Goal: Task Accomplishment & Management: Manage account settings

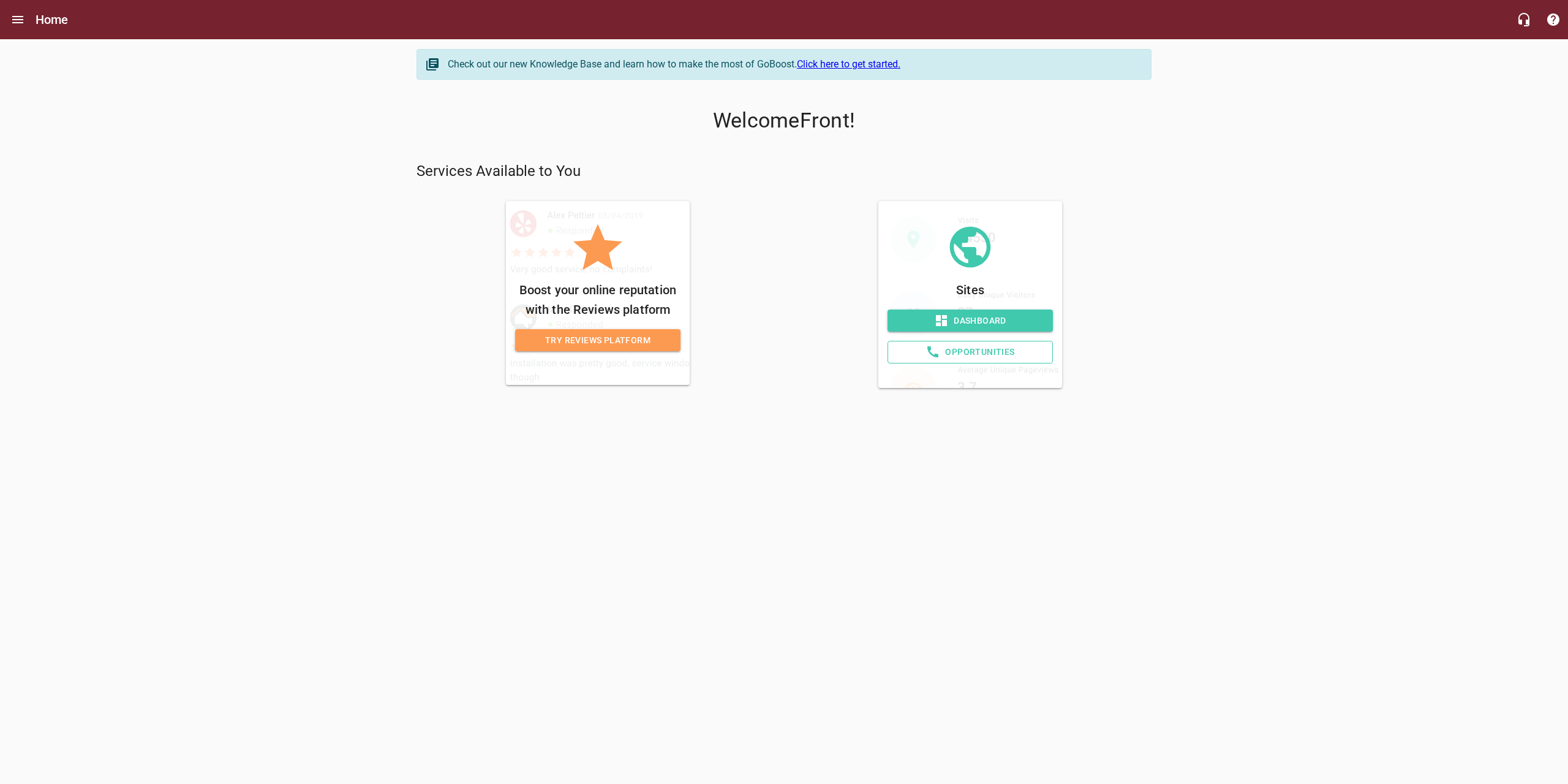
click at [983, 320] on span "Dashboard" at bounding box center [970, 321] width 145 height 15
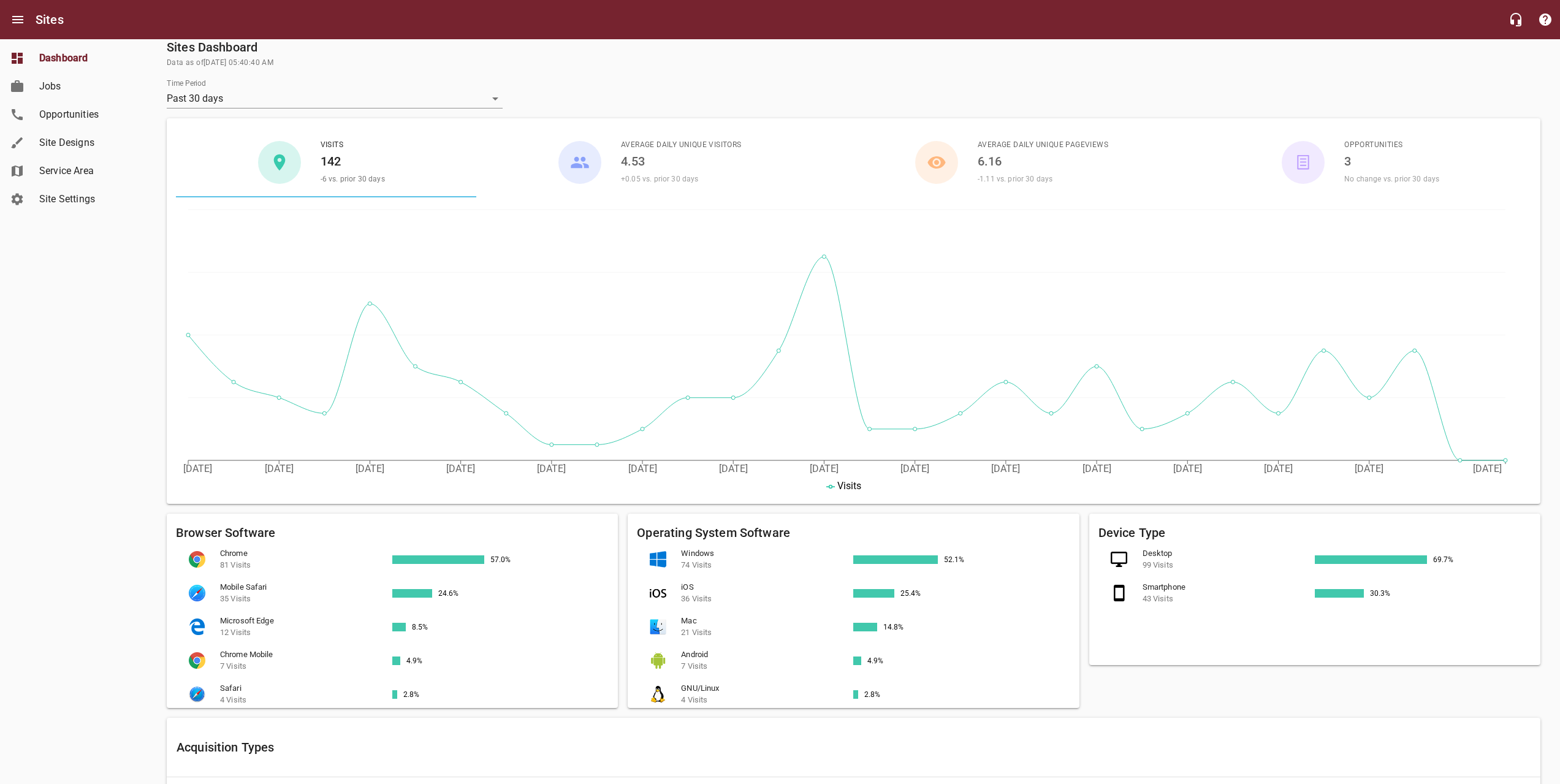
scroll to position [61, 0]
click at [55, 81] on span "Jobs" at bounding box center [85, 87] width 93 height 14
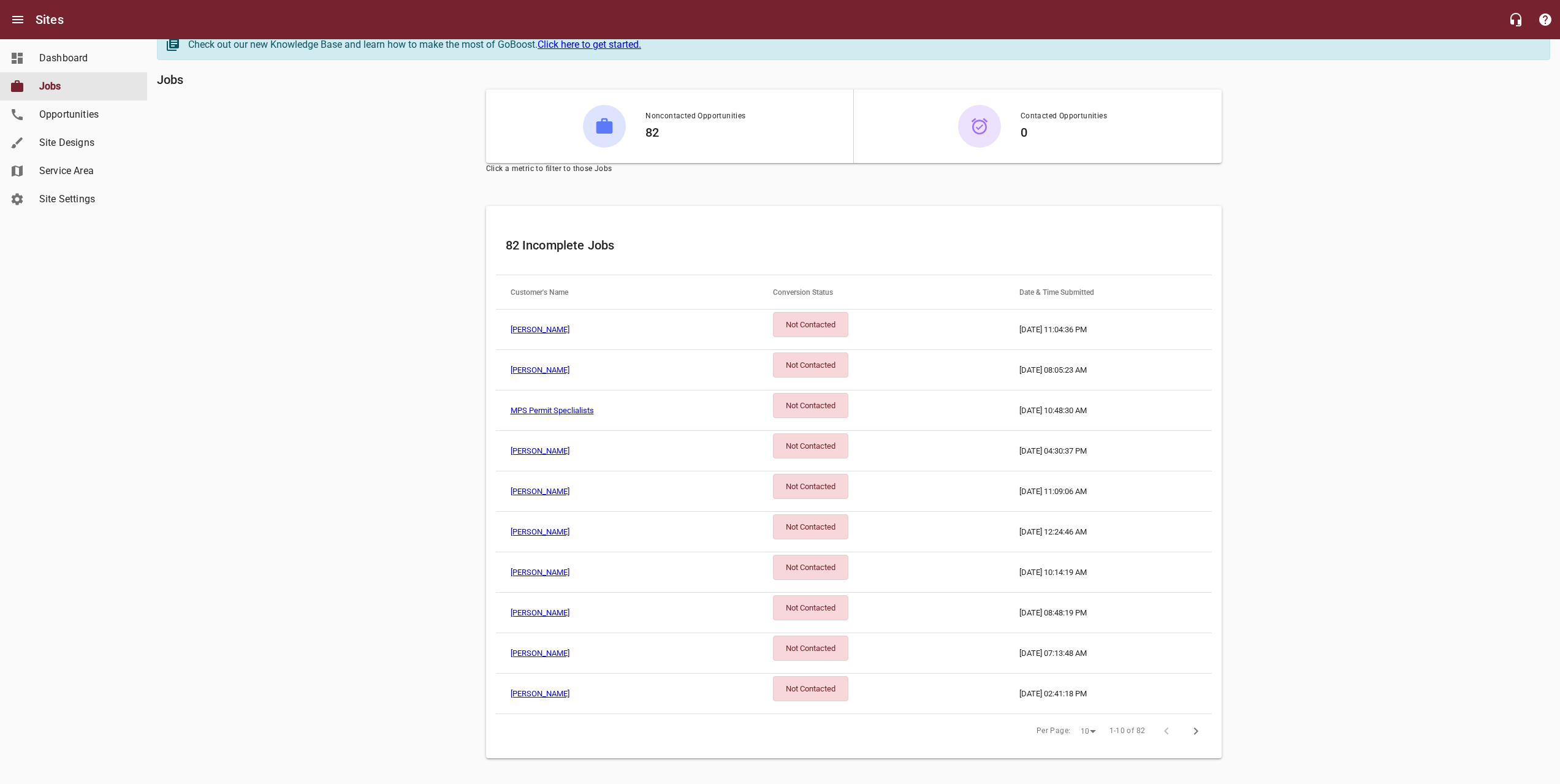
scroll to position [30, 0]
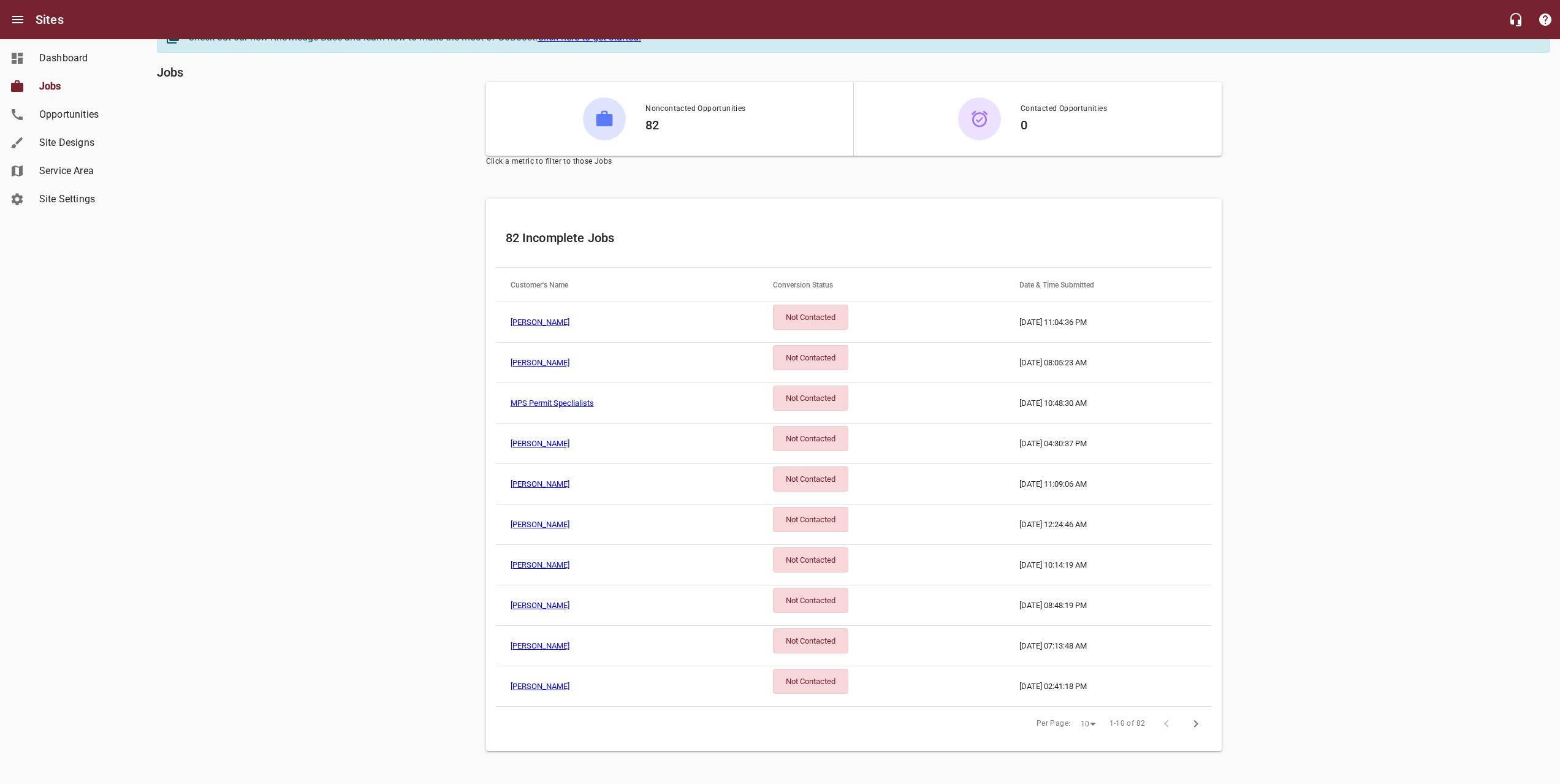
click at [519, 441] on link "Frank" at bounding box center [539, 443] width 59 height 9
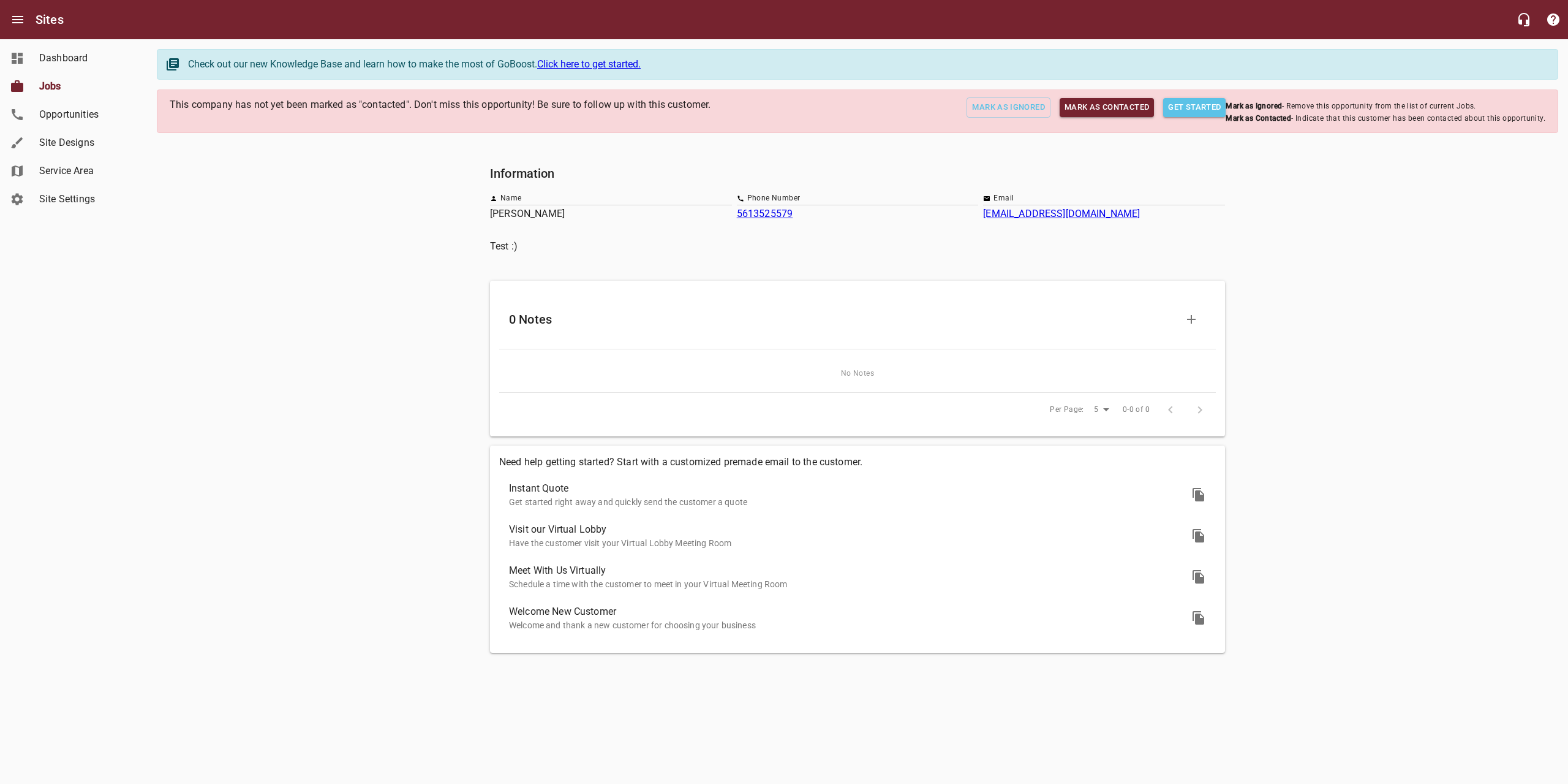
click at [52, 85] on span "Jobs" at bounding box center [85, 87] width 93 height 14
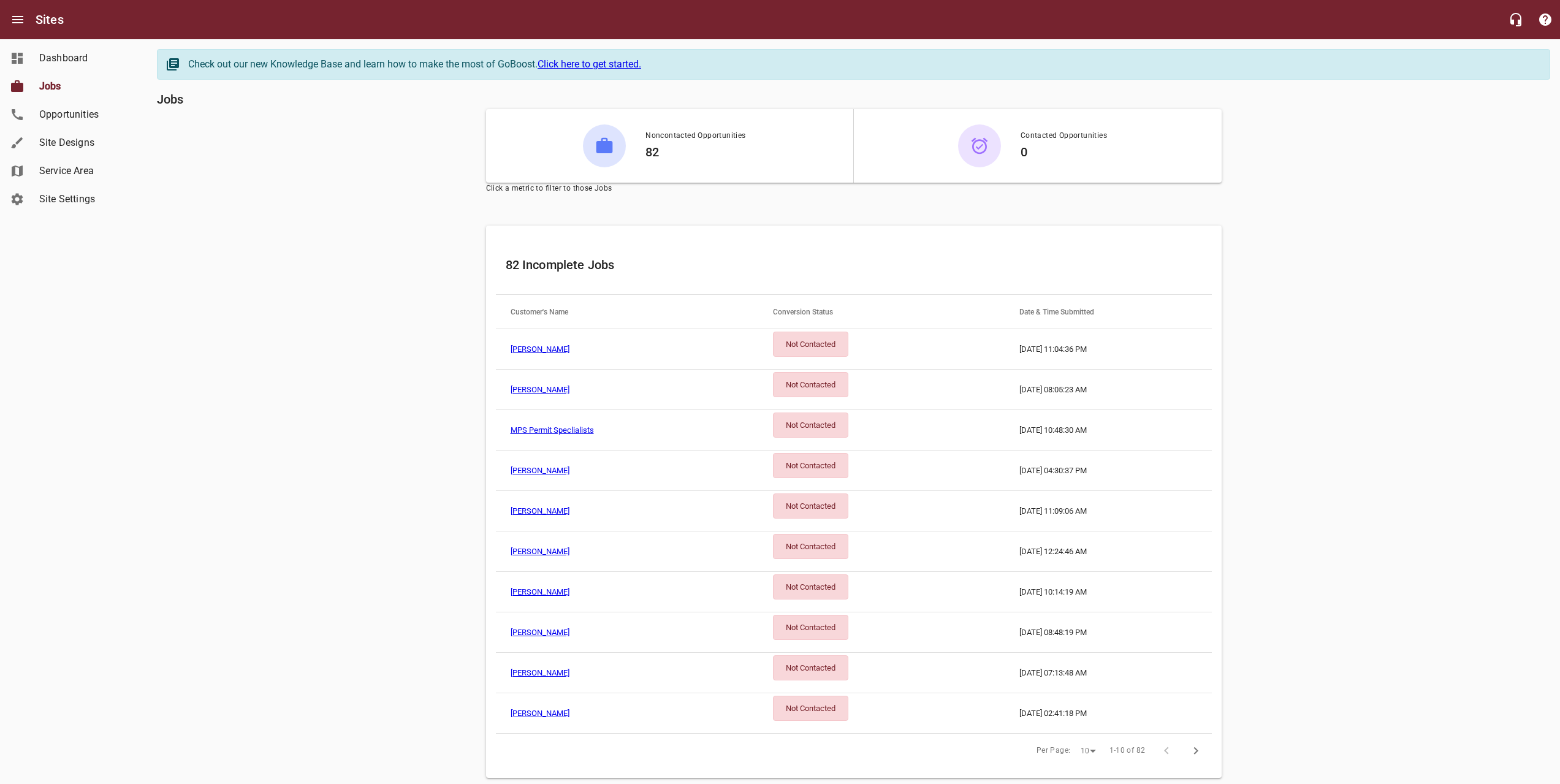
click at [778, 465] on div "Not Contacted" at bounding box center [809, 465] width 75 height 25
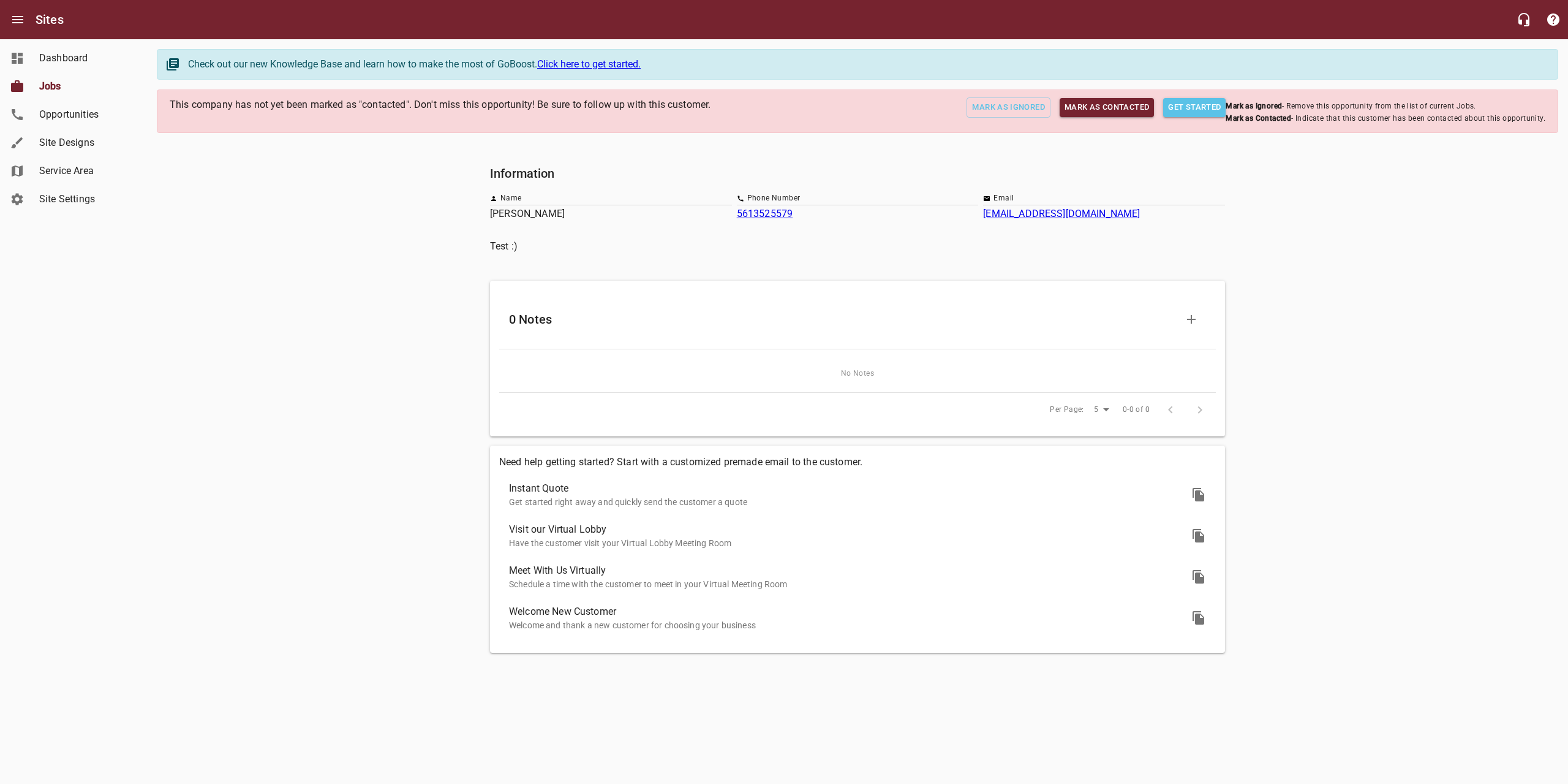
click at [1114, 106] on span "Mark as Contacted" at bounding box center [1107, 107] width 85 height 14
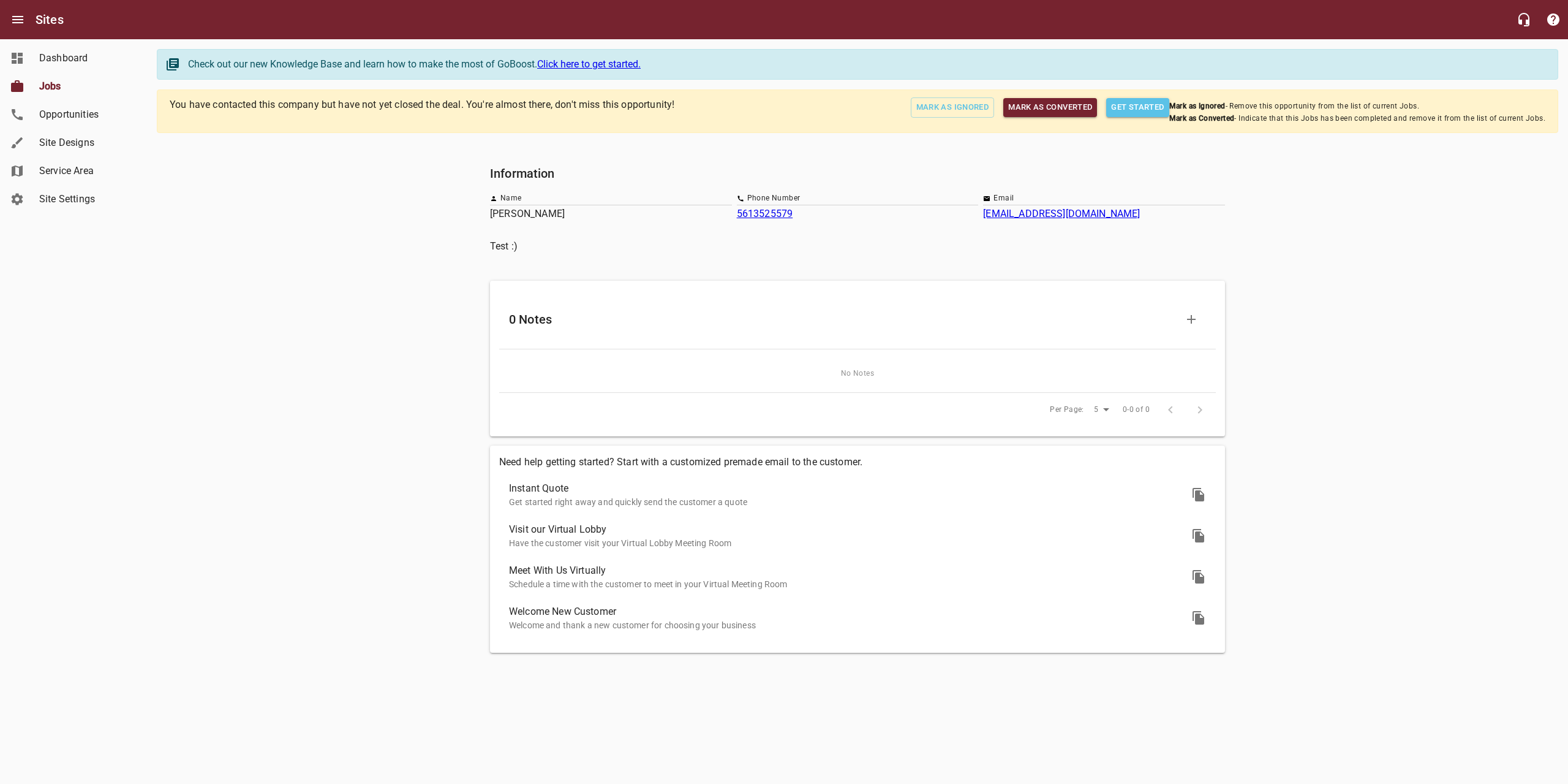
click at [58, 86] on span "Jobs" at bounding box center [85, 87] width 93 height 14
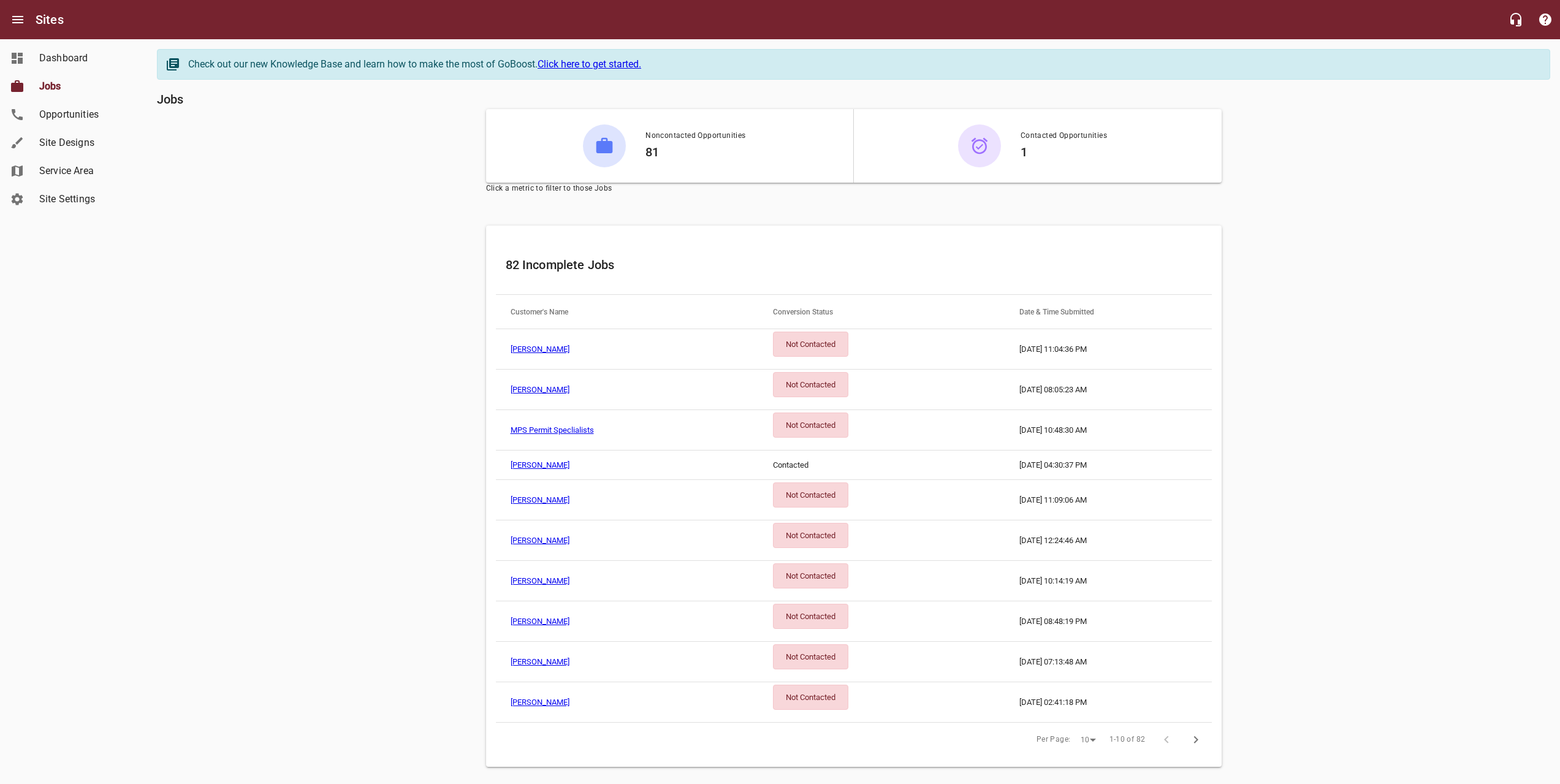
click at [552, 350] on td "[PERSON_NAME]" at bounding box center [627, 349] width 262 height 41
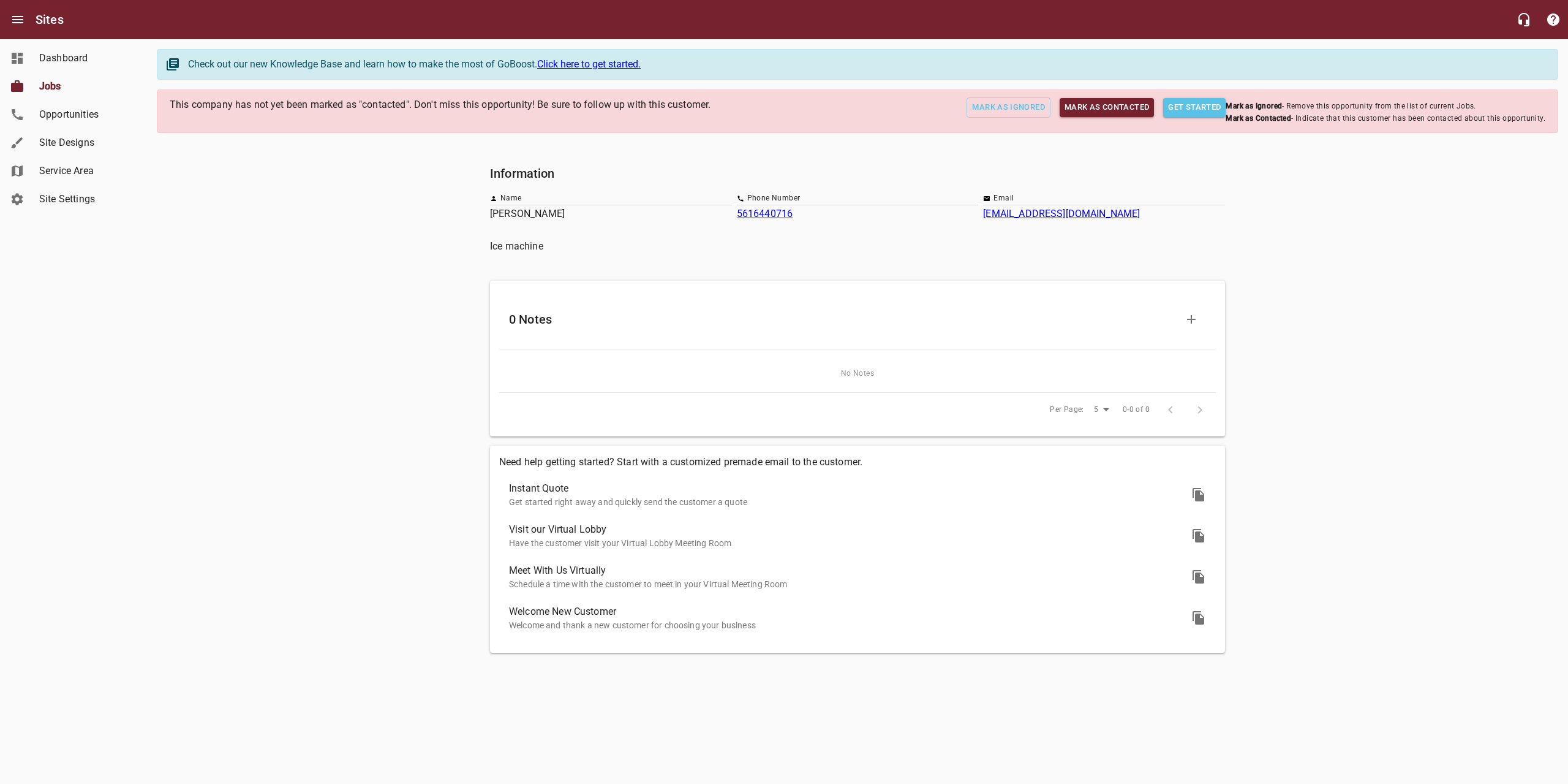
click at [54, 87] on span "Jobs" at bounding box center [85, 87] width 93 height 14
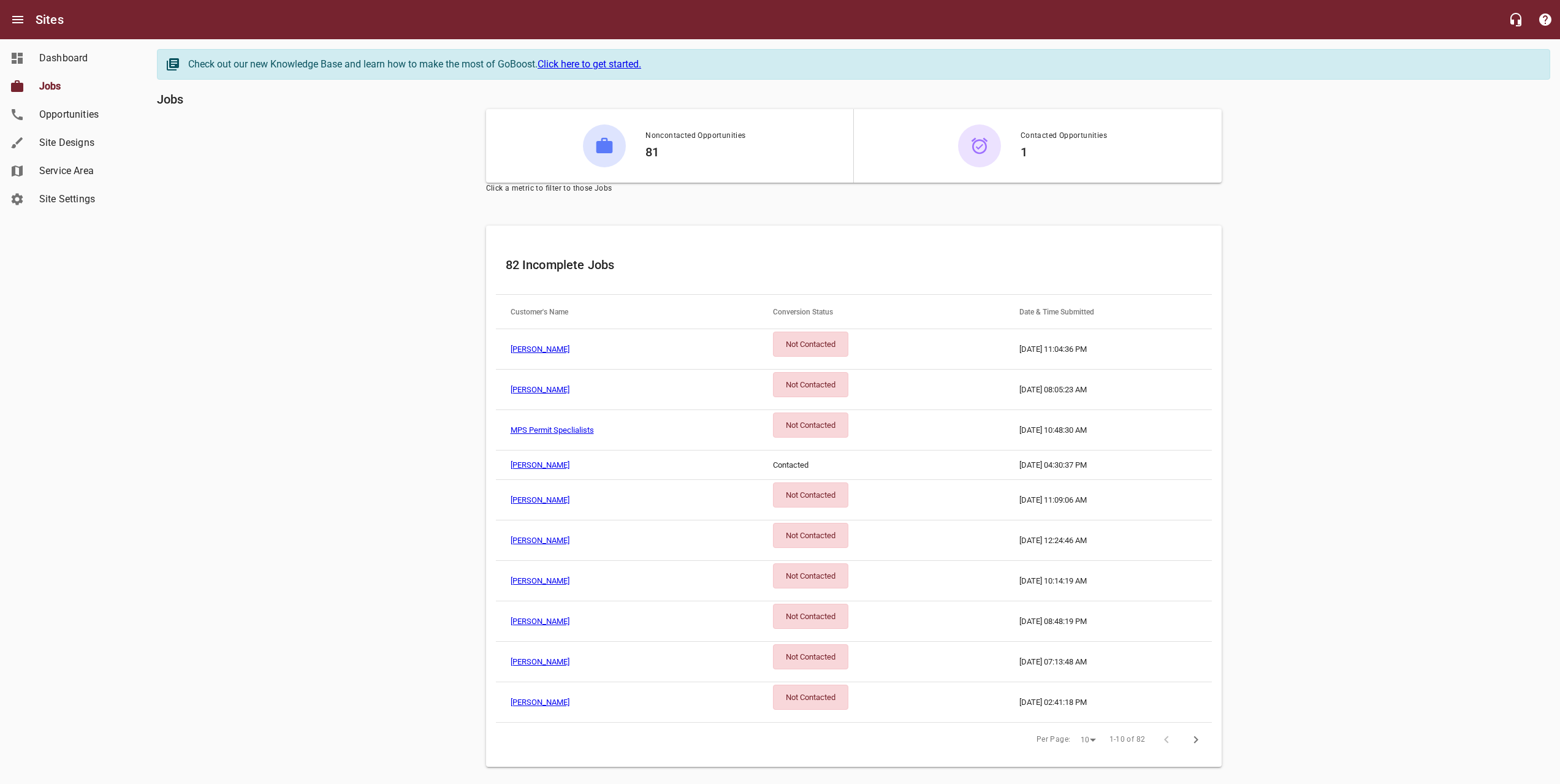
click at [566, 352] on td "[PERSON_NAME]" at bounding box center [627, 349] width 262 height 41
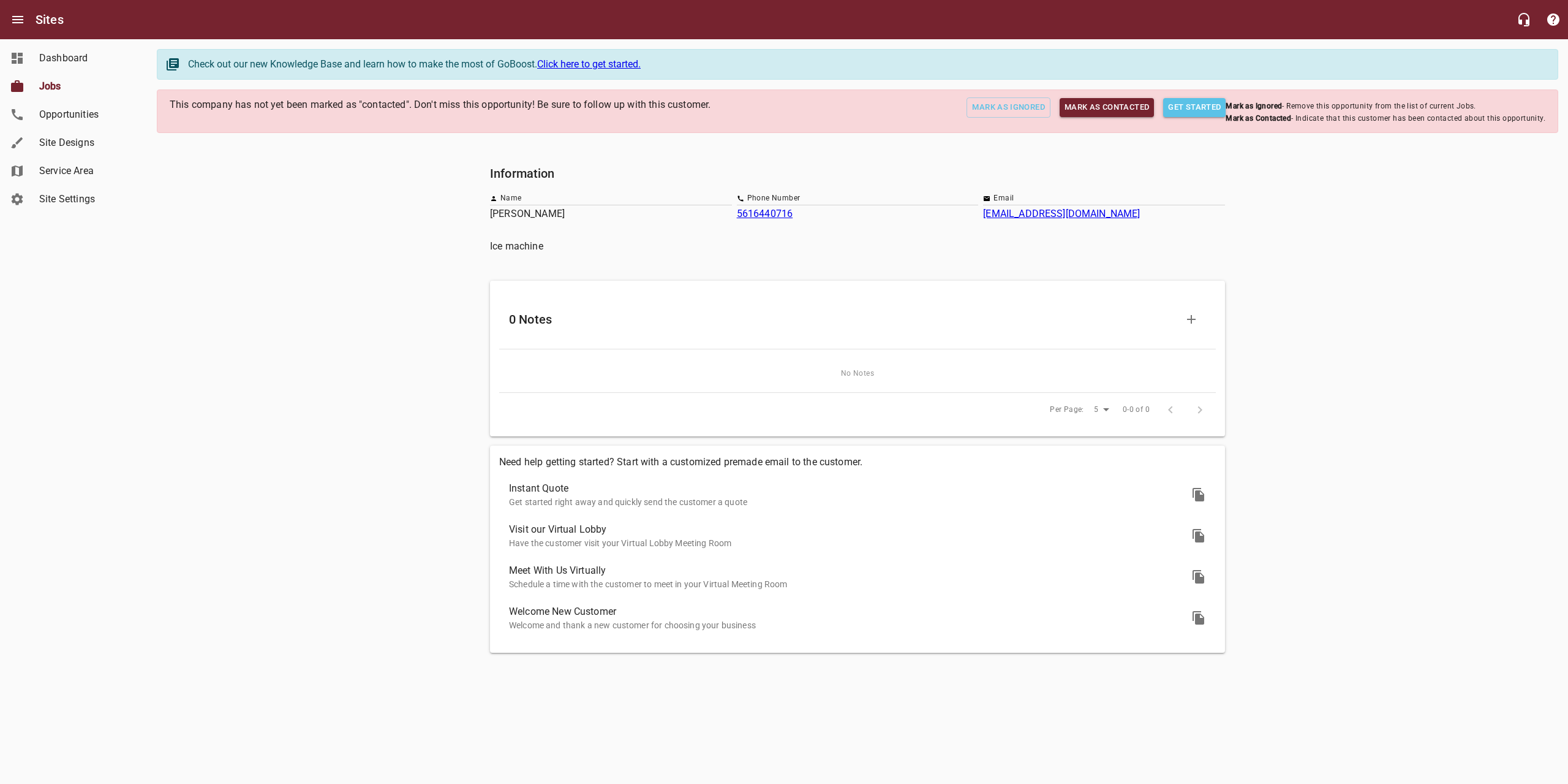
click at [56, 85] on span "Jobs" at bounding box center [85, 87] width 93 height 14
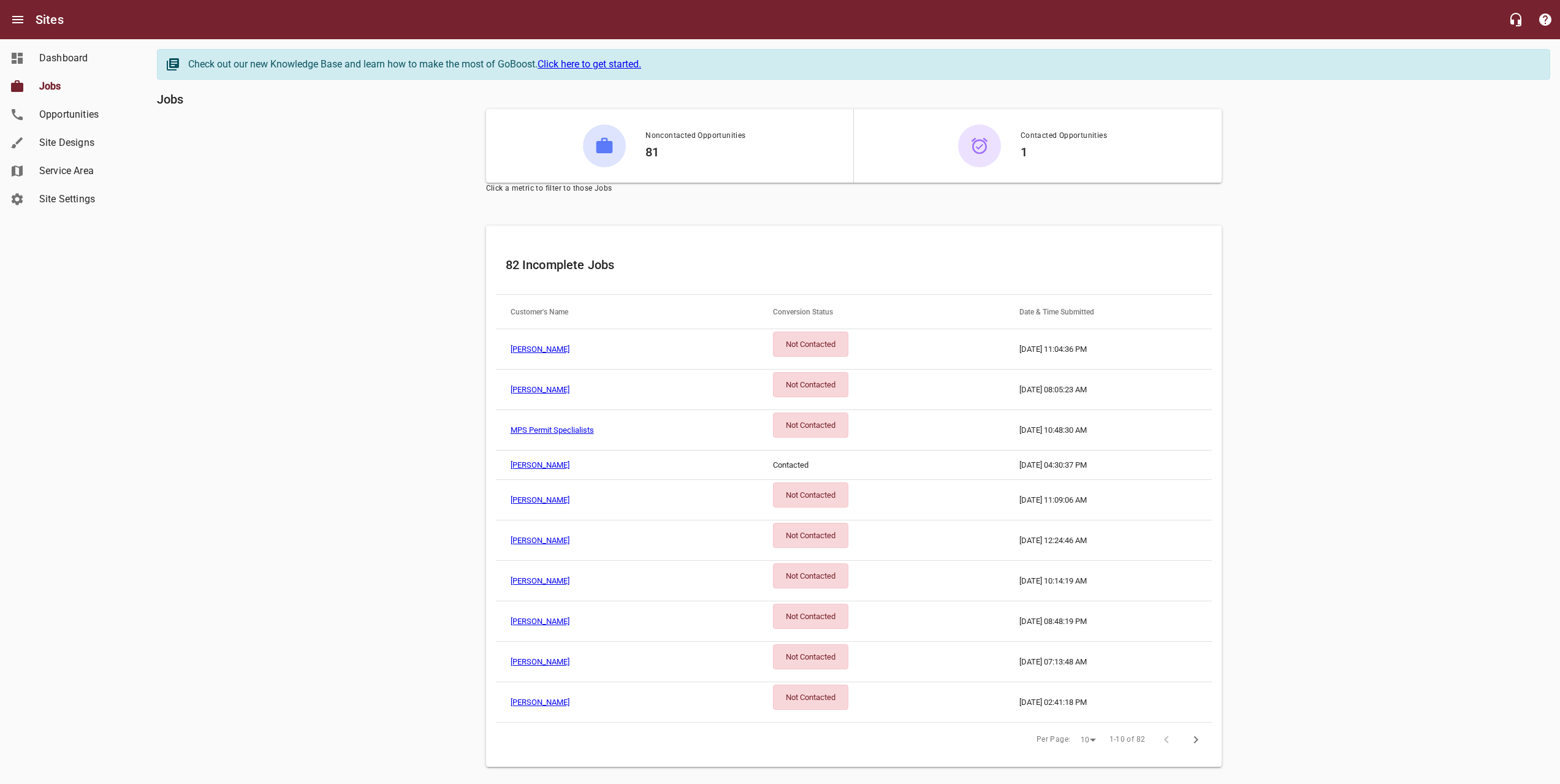
click at [594, 382] on td "[PERSON_NAME]" at bounding box center [627, 389] width 262 height 41
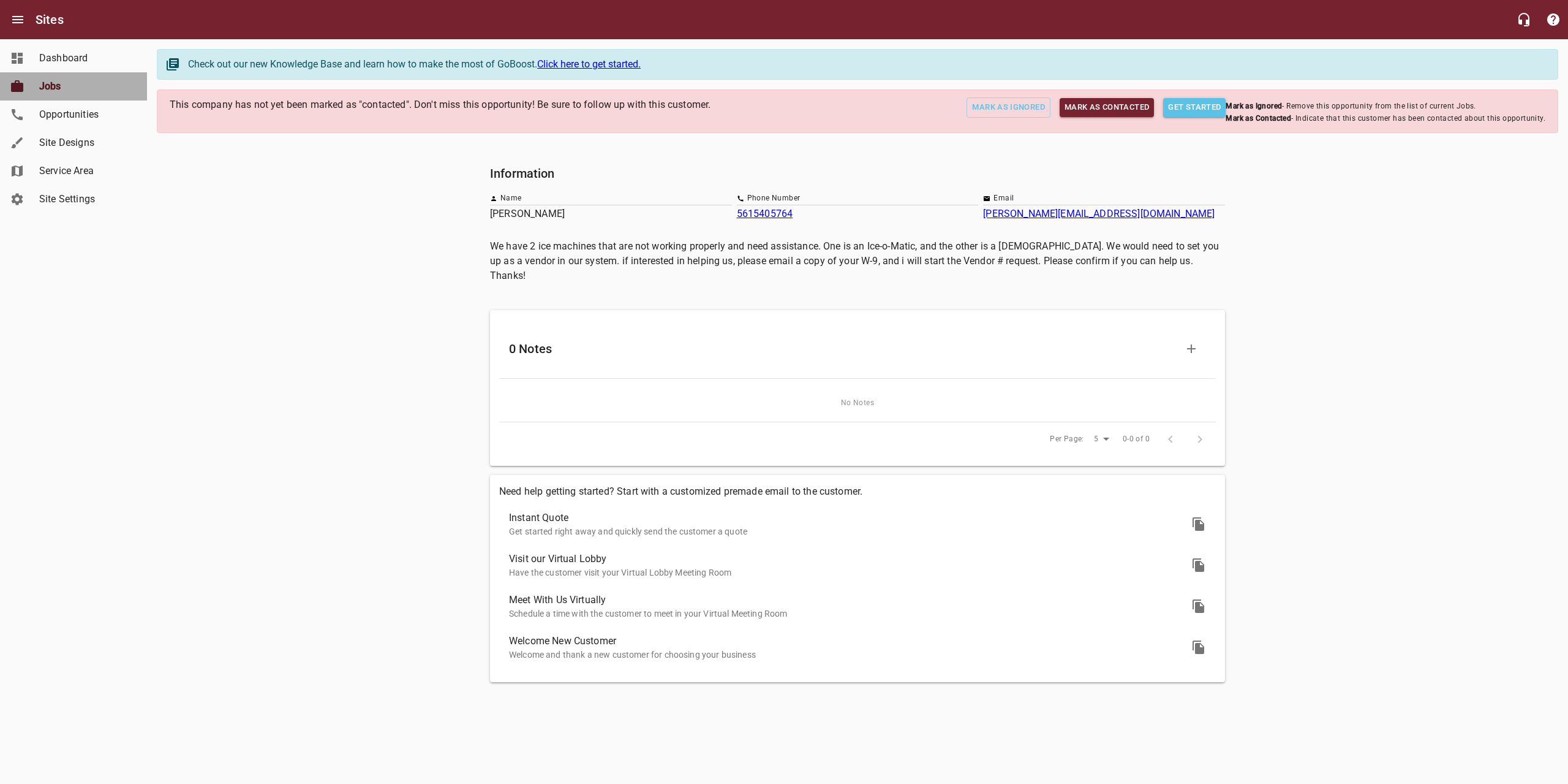
click at [53, 86] on span "Jobs" at bounding box center [85, 87] width 93 height 14
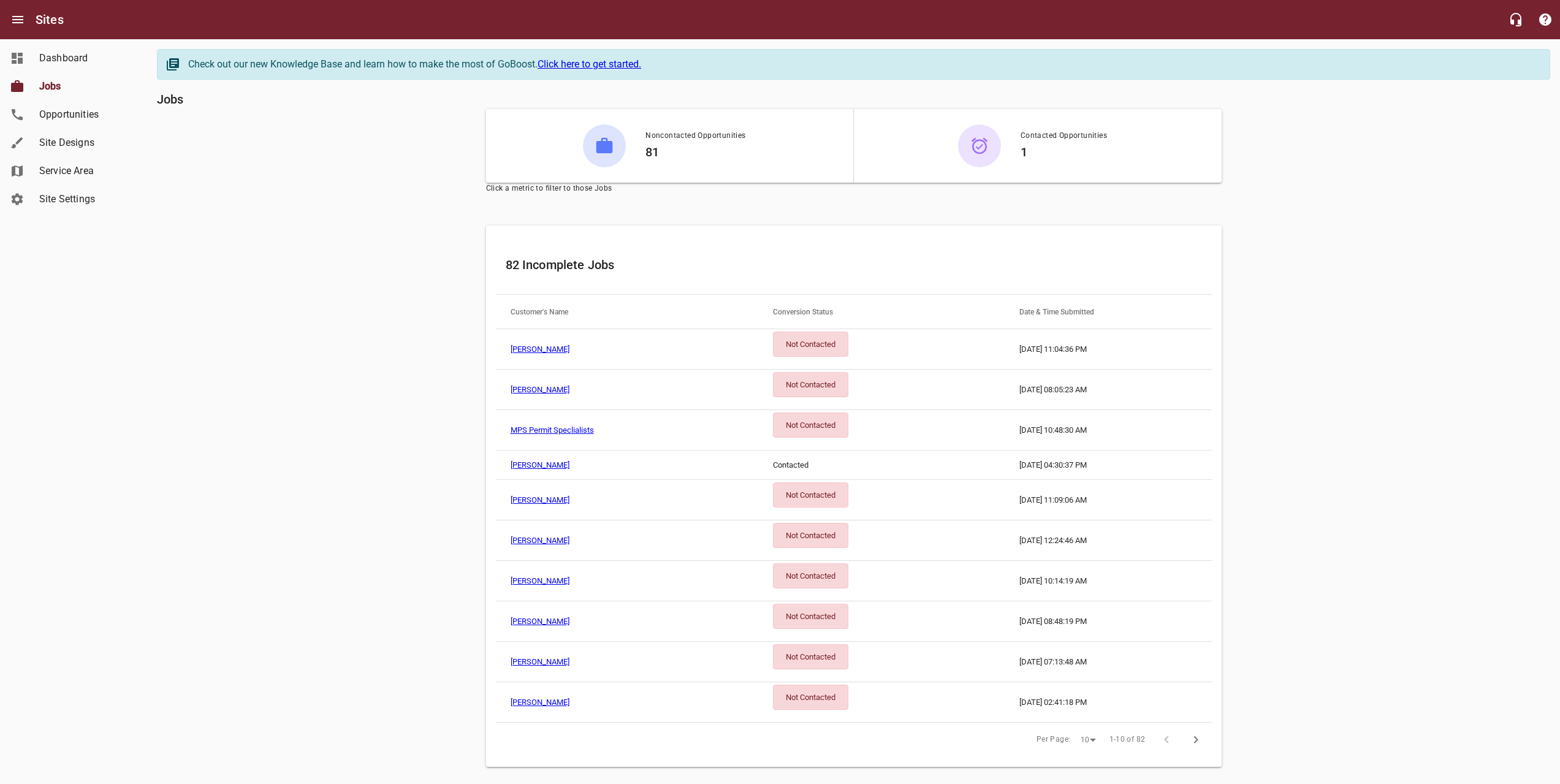
click at [803, 383] on div "Not Contacted" at bounding box center [809, 385] width 75 height 25
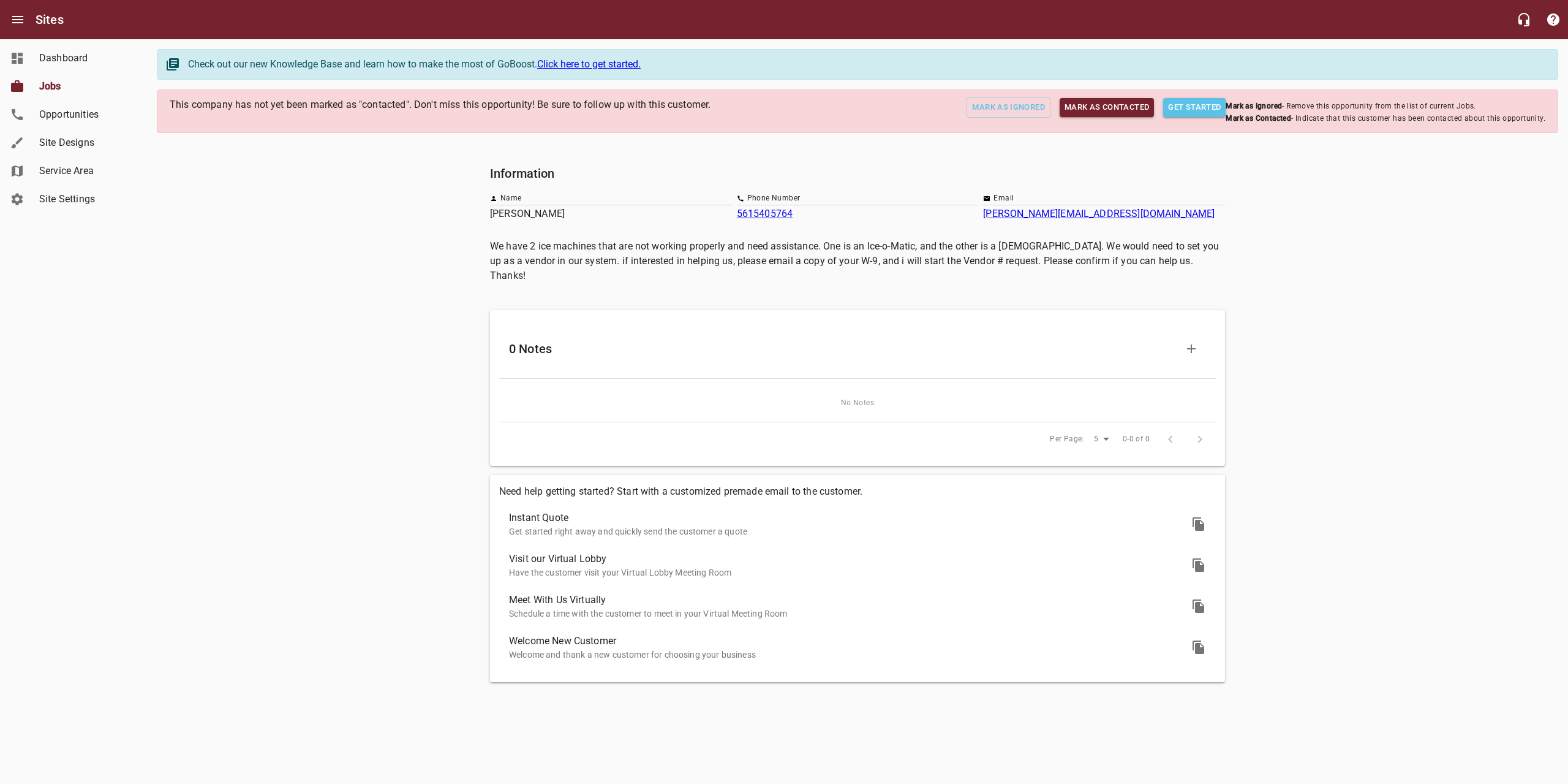
click at [1095, 106] on span "Mark as Contacted" at bounding box center [1107, 107] width 85 height 14
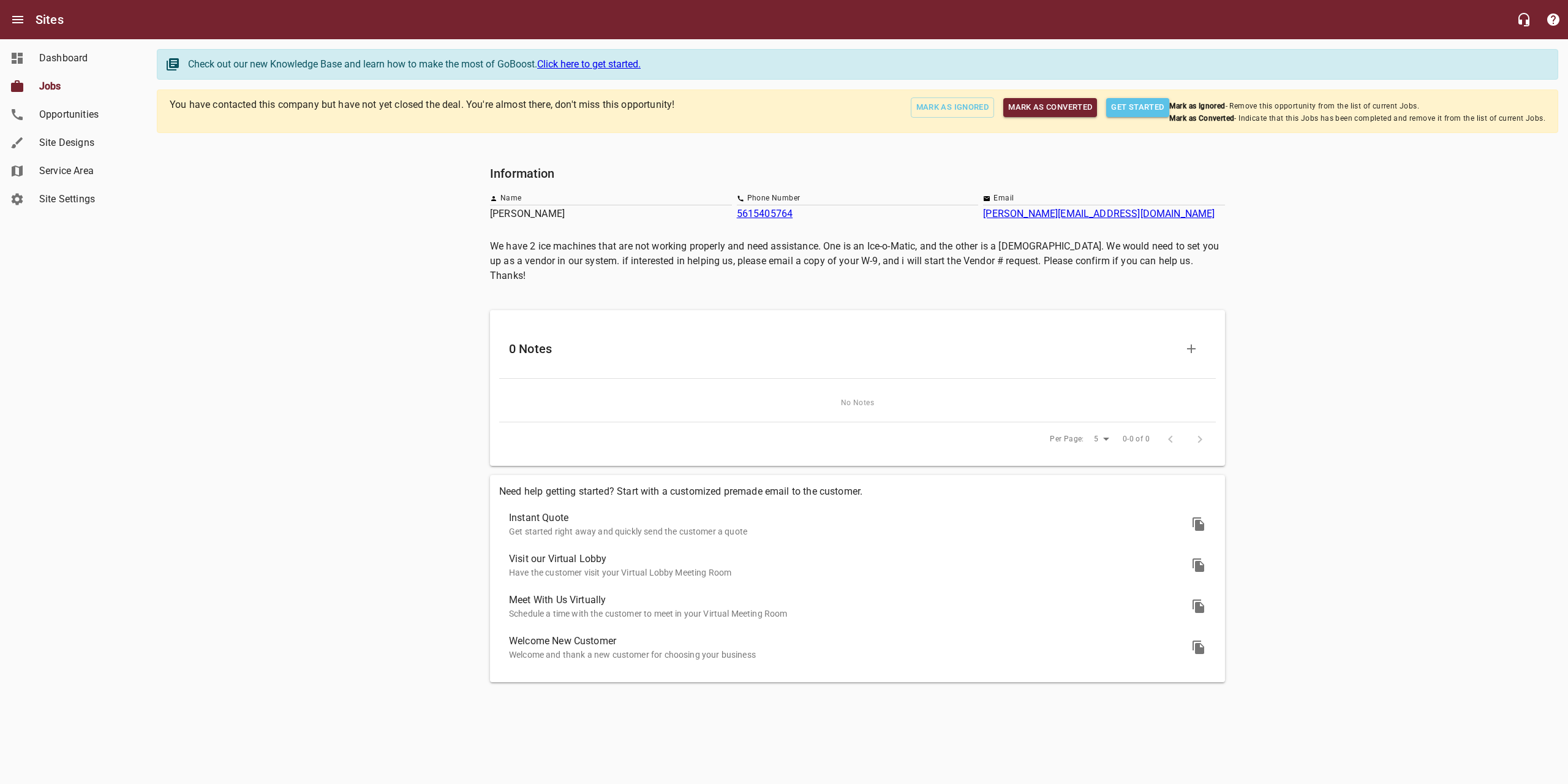
click at [49, 83] on span "Jobs" at bounding box center [85, 87] width 93 height 14
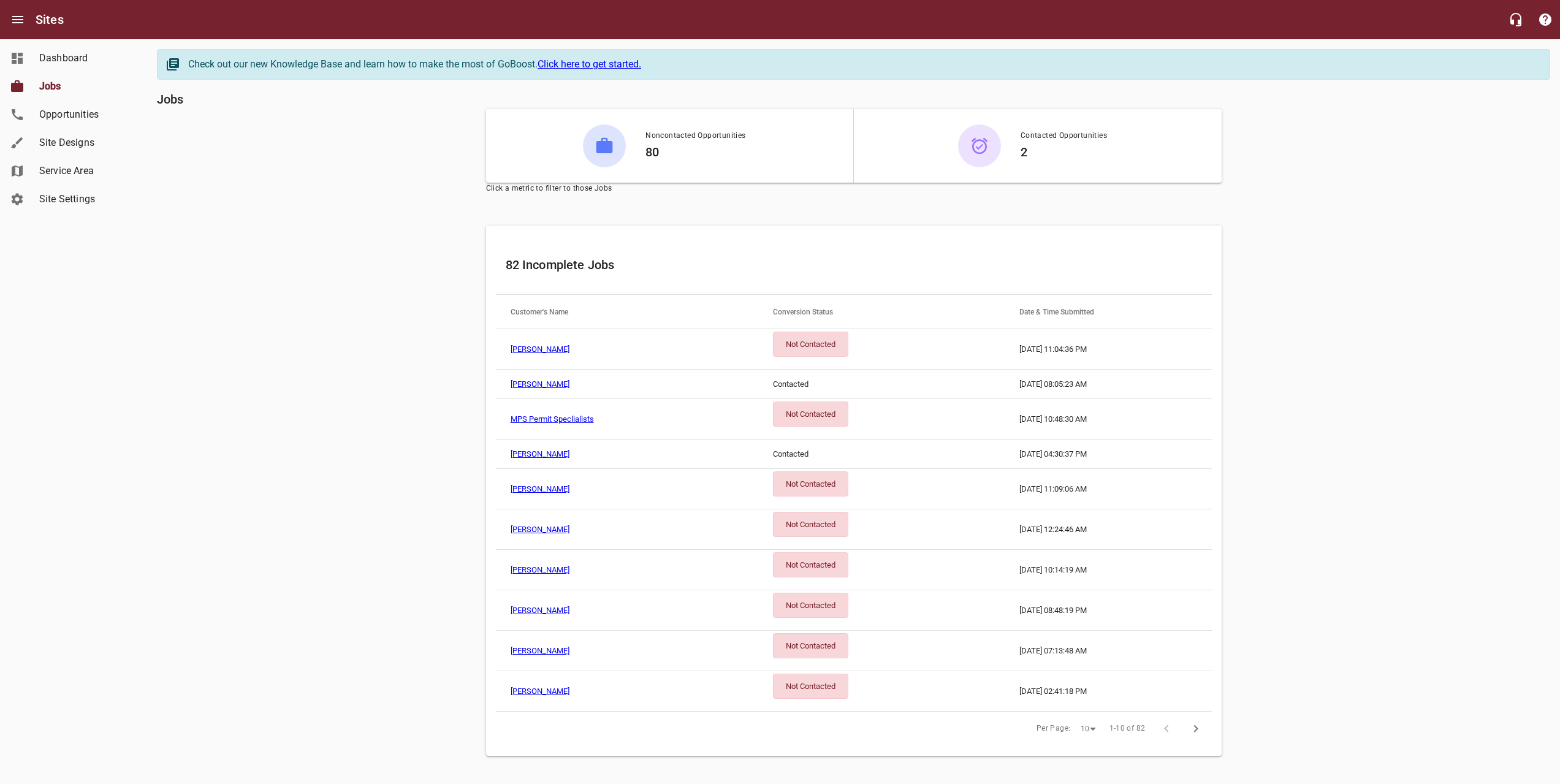
click at [571, 353] on td "[PERSON_NAME]" at bounding box center [627, 349] width 262 height 41
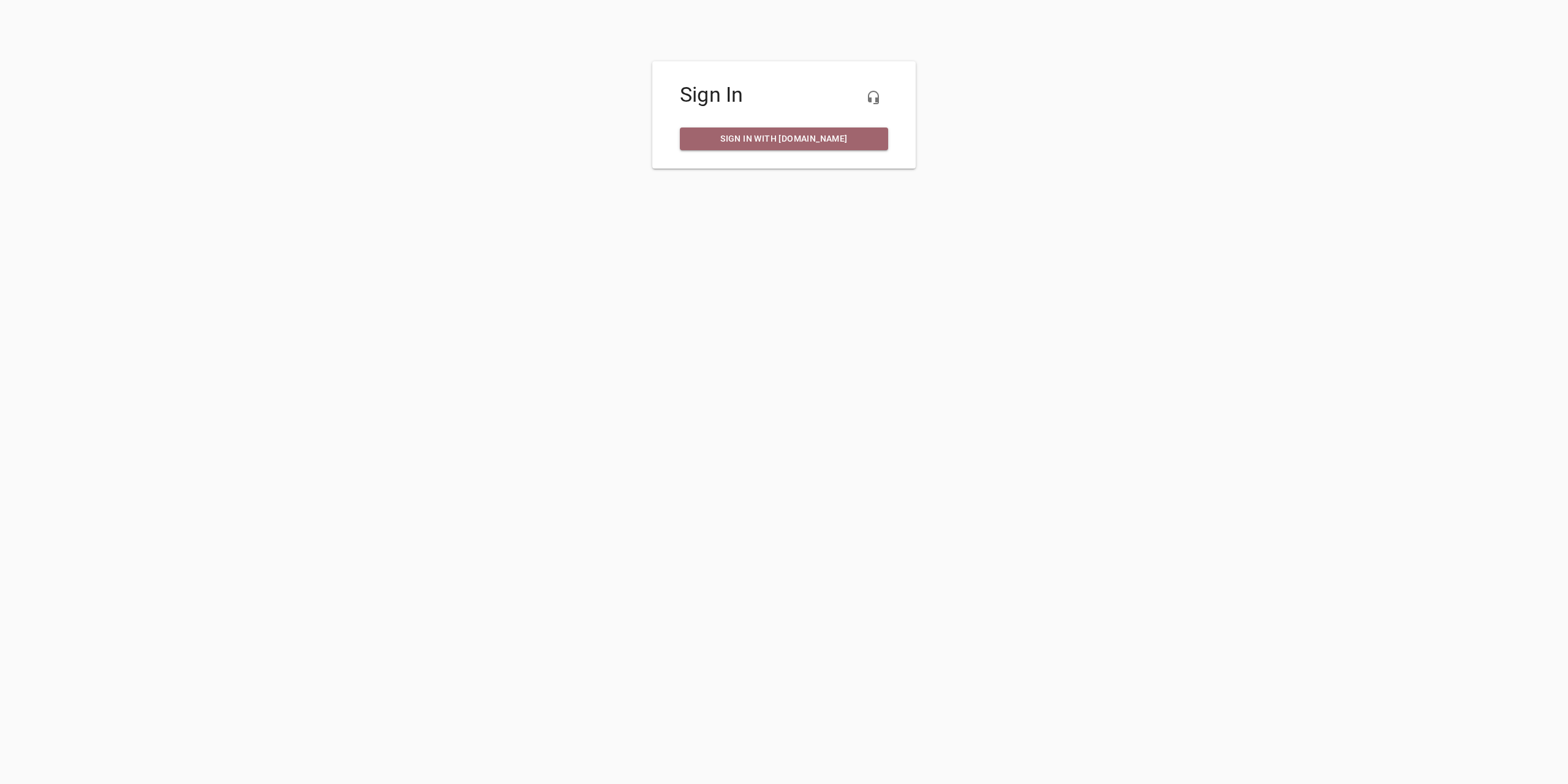
click at [741, 135] on span "Sign in with my.ruud.com" at bounding box center [784, 138] width 189 height 15
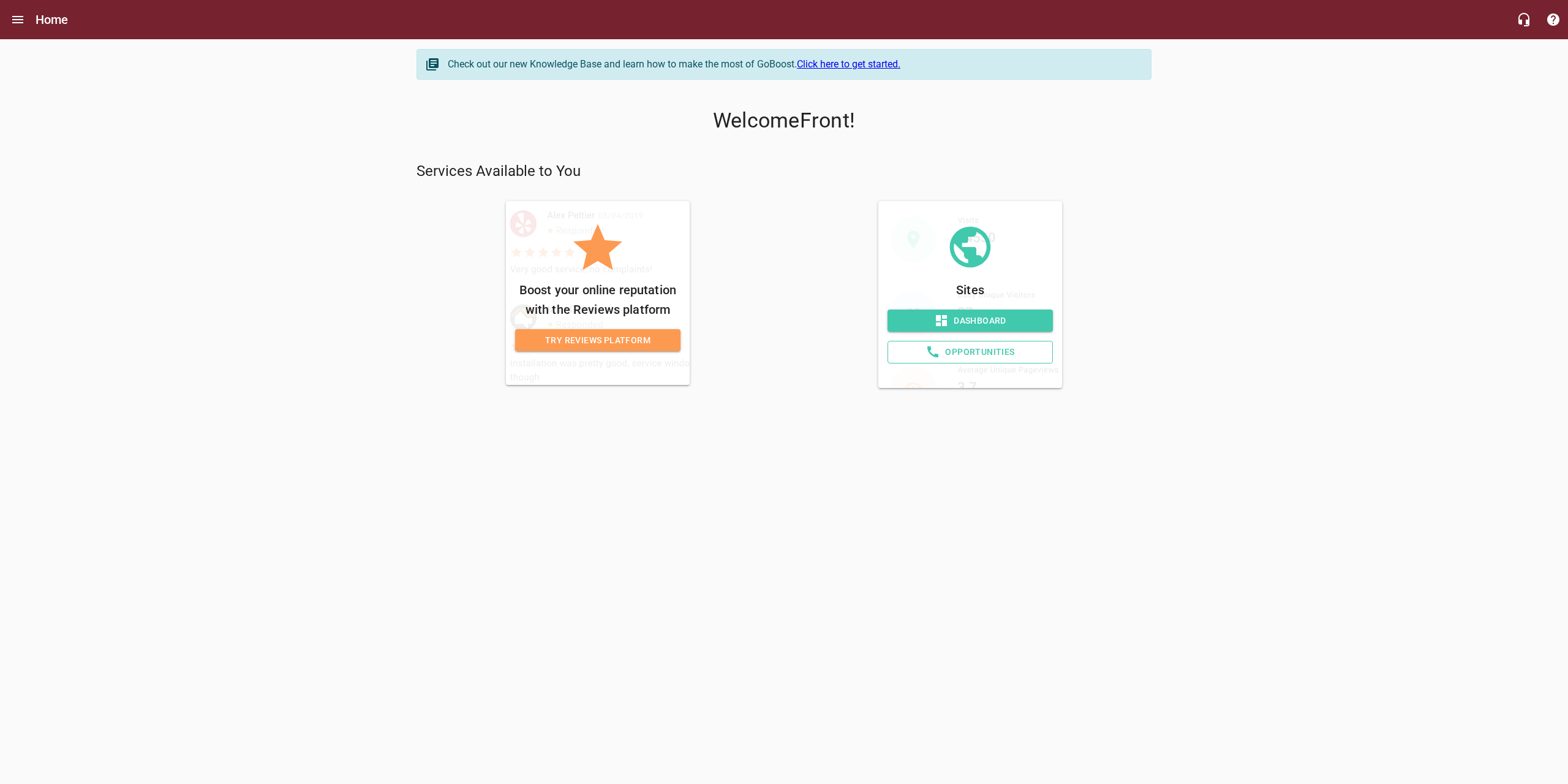
click at [967, 316] on span "Dashboard" at bounding box center [970, 321] width 145 height 15
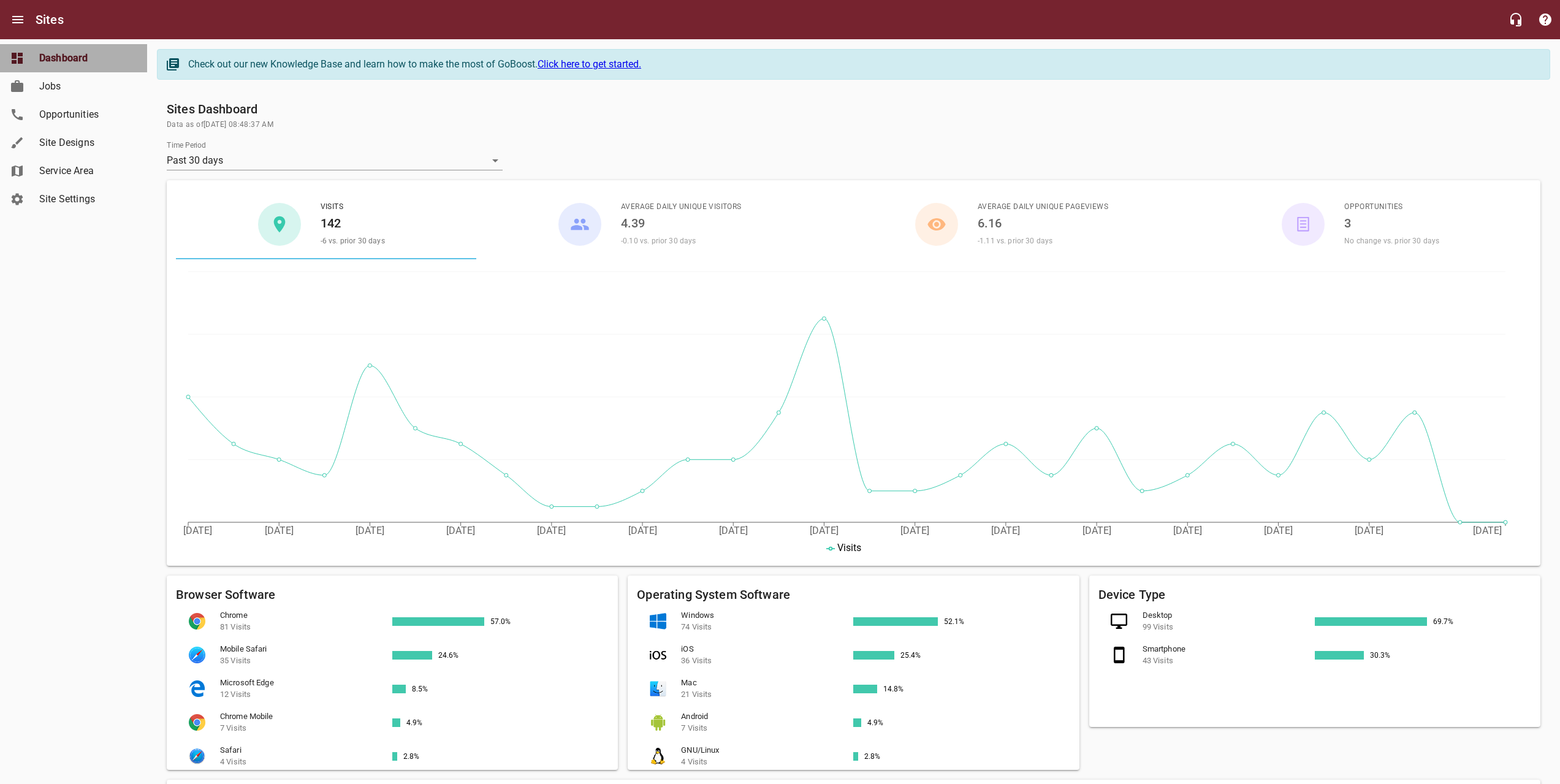
click at [61, 59] on span "Dashboard" at bounding box center [85, 58] width 93 height 14
